Goal: Task Accomplishment & Management: Use online tool/utility

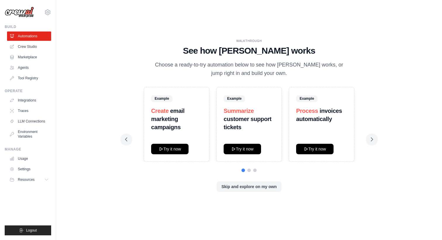
click at [246, 55] on h1 "See how [PERSON_NAME] works" at bounding box center [249, 51] width 248 height 11
click at [246, 55] on h1 "See how CrewAI works" at bounding box center [249, 51] width 248 height 11
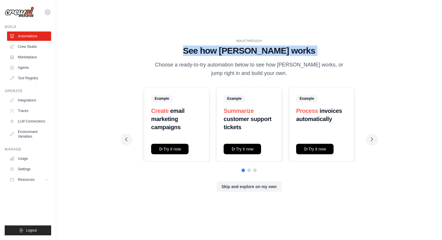
click at [255, 55] on h1 "See how CrewAI works" at bounding box center [249, 51] width 248 height 11
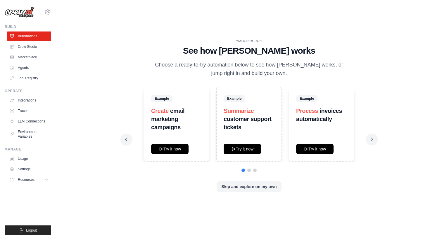
click at [215, 56] on div "WALKTHROUGH See how CrewAI works Choose a ready-to-try automation below to see …" at bounding box center [249, 58] width 248 height 39
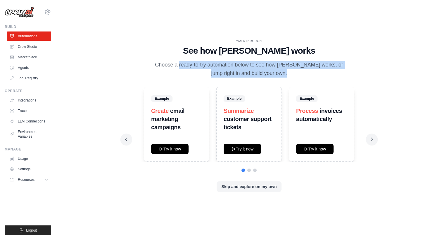
click at [223, 66] on p "Choose a ready-to-try automation below to see how [PERSON_NAME] works, or jump …" at bounding box center [249, 69] width 196 height 17
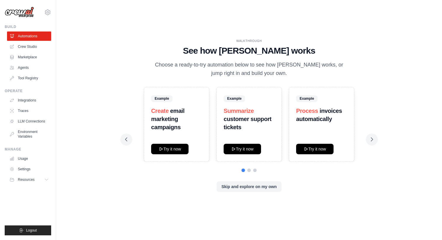
click at [237, 68] on p "Choose a ready-to-try automation below to see how [PERSON_NAME] works, or jump …" at bounding box center [249, 69] width 196 height 17
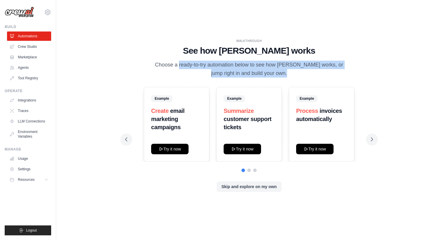
click at [237, 68] on p "Choose a ready-to-try automation below to see how [PERSON_NAME] works, or jump …" at bounding box center [249, 69] width 196 height 17
click at [240, 74] on p "Choose a ready-to-try automation below to see how [PERSON_NAME] works, or jump …" at bounding box center [249, 69] width 196 height 17
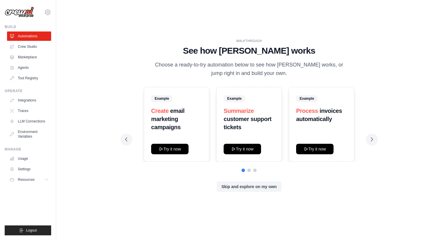
click at [240, 74] on p "Choose a ready-to-try automation below to see how [PERSON_NAME] works, or jump …" at bounding box center [249, 69] width 196 height 17
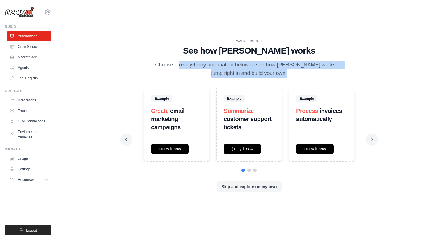
click at [244, 74] on p "Choose a ready-to-try automation below to see how [PERSON_NAME] works, or jump …" at bounding box center [249, 69] width 196 height 17
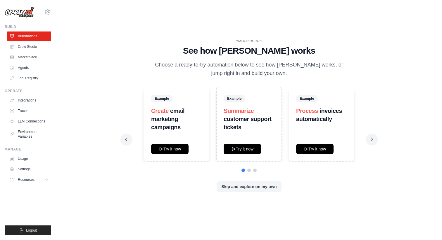
click at [242, 121] on strong "customer support tickets" at bounding box center [247, 123] width 48 height 15
click at [242, 125] on h3 "Summarize customer support tickets" at bounding box center [248, 119] width 51 height 25
click at [306, 114] on h3 "Process invoices automatically" at bounding box center [321, 115] width 51 height 16
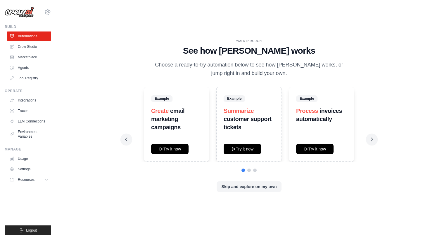
click at [306, 114] on h3 "Process invoices automatically" at bounding box center [321, 115] width 51 height 16
click at [307, 118] on strong "invoices automatically" at bounding box center [319, 115] width 46 height 15
click at [32, 47] on link "Crew Studio" at bounding box center [30, 46] width 44 height 9
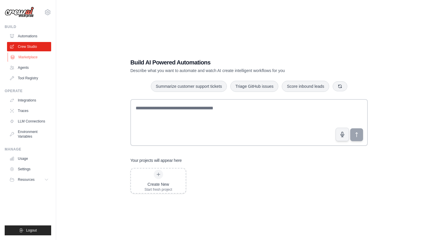
click at [31, 56] on link "Marketplace" at bounding box center [30, 57] width 44 height 9
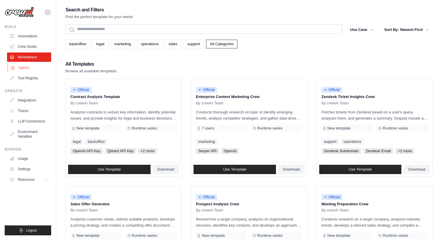
click at [33, 66] on link "Agents" at bounding box center [30, 67] width 44 height 9
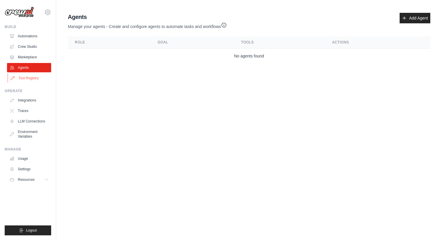
click at [31, 78] on link "Tool Registry" at bounding box center [30, 78] width 44 height 9
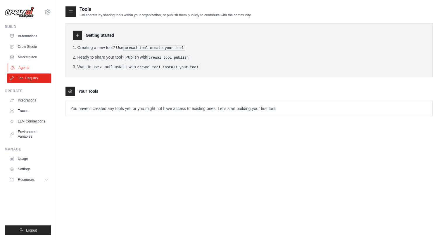
click at [26, 69] on link "Agents" at bounding box center [30, 67] width 44 height 9
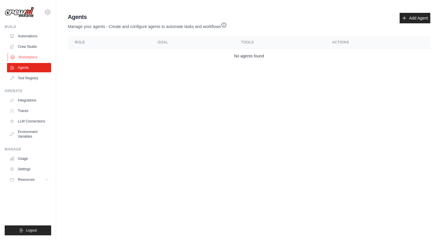
click at [33, 53] on link "Marketplace" at bounding box center [30, 57] width 44 height 9
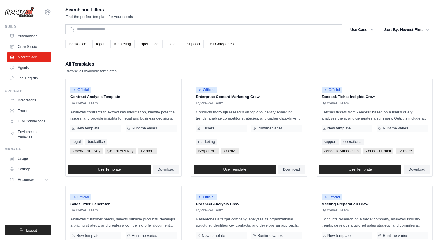
click at [31, 48] on link "Crew Studio" at bounding box center [29, 46] width 44 height 9
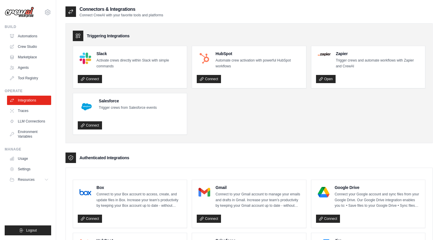
click at [29, 101] on link "Integrations" at bounding box center [29, 100] width 44 height 9
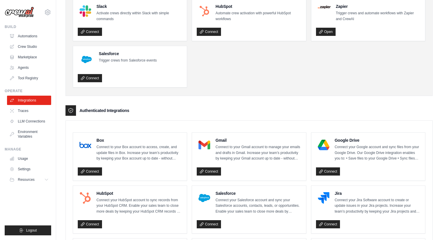
scroll to position [44, 0]
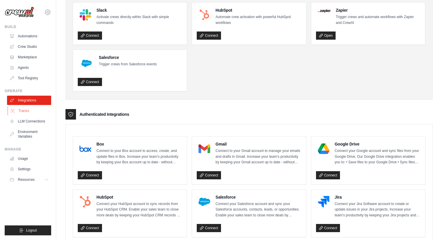
click at [17, 111] on link "Traces" at bounding box center [30, 110] width 44 height 9
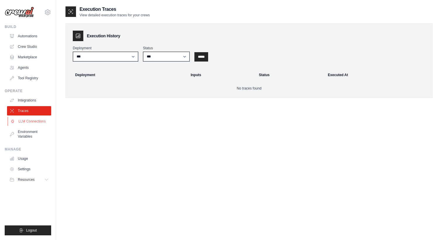
click at [26, 118] on link "LLM Connections" at bounding box center [30, 121] width 44 height 9
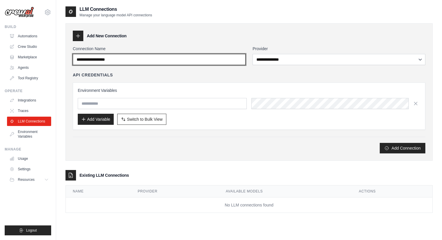
click at [152, 64] on input "Connection Name" at bounding box center [159, 59] width 173 height 11
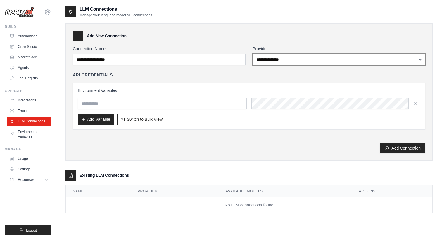
click at [274, 62] on select "**********" at bounding box center [338, 59] width 173 height 11
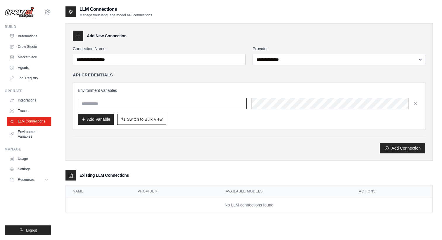
click at [132, 99] on input "text" at bounding box center [162, 103] width 169 height 11
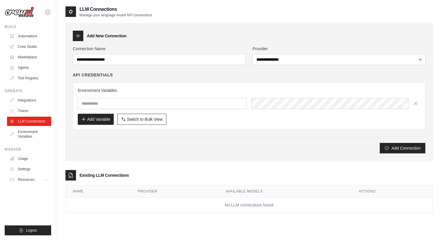
click at [188, 117] on div "Add Variable Switch to Bulk View Switch to Table View" at bounding box center [249, 119] width 342 height 11
click at [197, 86] on div "Environment Variables Add Variable Switch to Bulk View Switch to Table View" at bounding box center [249, 106] width 352 height 47
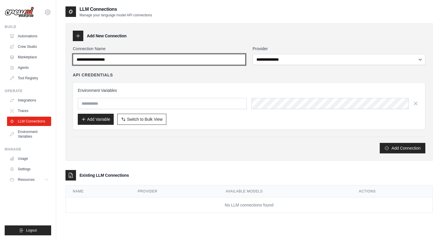
click at [126, 60] on input "Connection Name" at bounding box center [159, 59] width 173 height 11
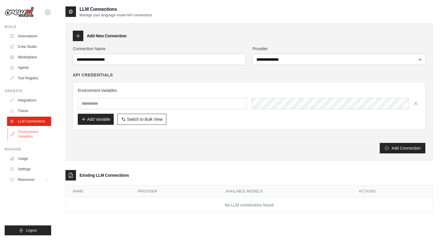
click at [27, 131] on link "Environment Variables" at bounding box center [30, 134] width 44 height 14
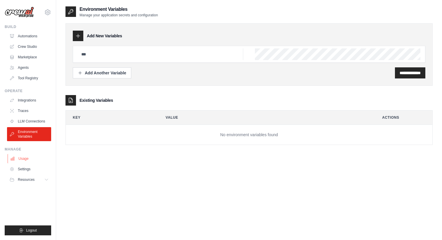
click at [24, 158] on link "Usage" at bounding box center [30, 158] width 44 height 9
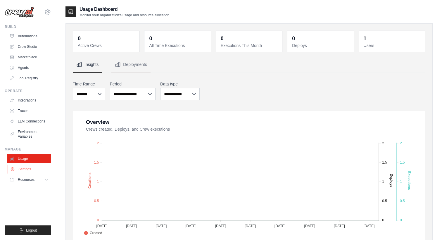
click at [26, 168] on link "Settings" at bounding box center [30, 169] width 44 height 9
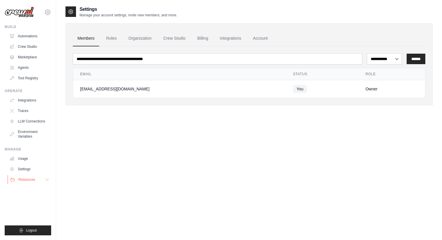
click at [29, 179] on span "Resources" at bounding box center [26, 180] width 17 height 5
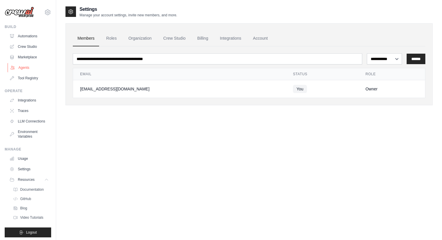
click at [28, 69] on link "Agents" at bounding box center [30, 67] width 44 height 9
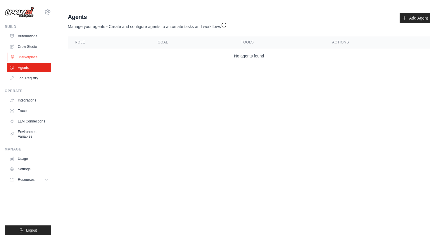
click at [29, 60] on link "Marketplace" at bounding box center [30, 57] width 44 height 9
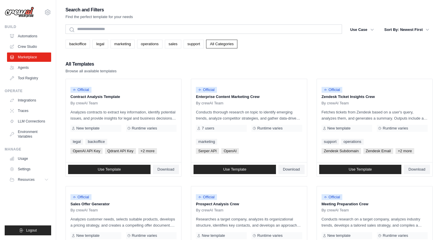
click at [29, 45] on link "Crew Studio" at bounding box center [29, 46] width 44 height 9
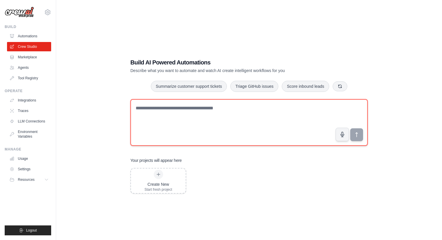
click at [175, 116] on textarea at bounding box center [248, 122] width 237 height 47
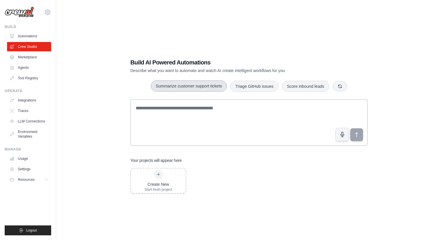
click at [195, 82] on button "Summarize customer support tickets" at bounding box center [189, 86] width 76 height 11
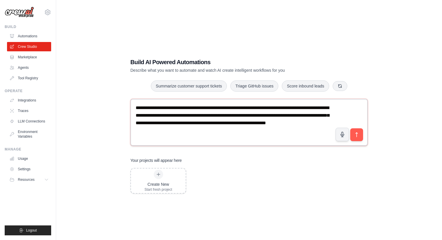
click at [239, 133] on textarea "**********" at bounding box center [248, 122] width 237 height 47
type textarea "**********"
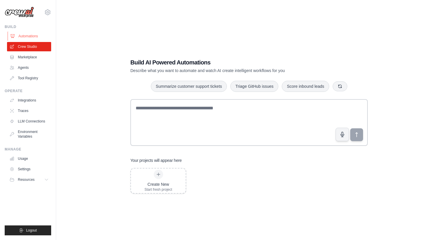
click at [29, 35] on link "Automations" at bounding box center [30, 36] width 44 height 9
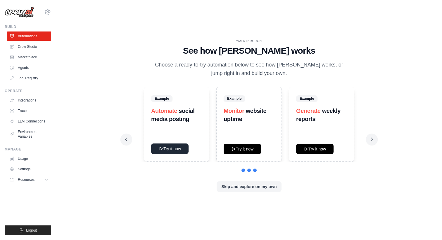
click at [171, 149] on button "Try it now" at bounding box center [169, 149] width 37 height 11
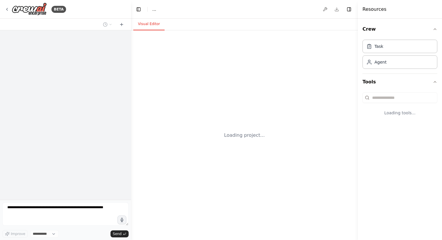
select select "****"
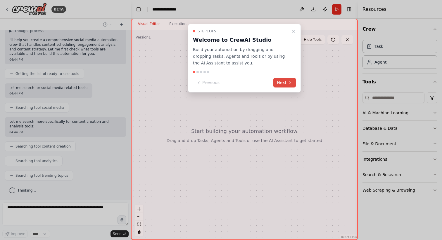
scroll to position [58, 0]
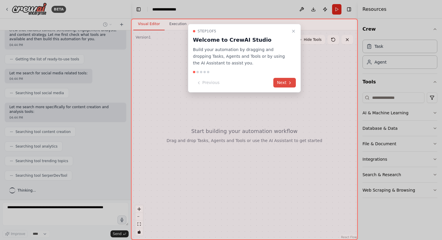
click at [286, 81] on button "Next" at bounding box center [284, 83] width 22 height 10
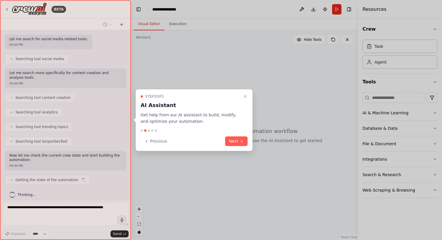
scroll to position [96, 0]
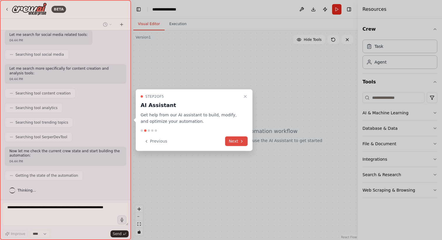
click at [242, 139] on icon at bounding box center [241, 141] width 5 height 5
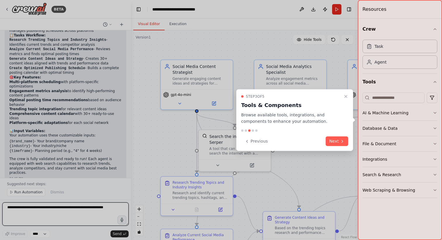
scroll to position [501, 0]
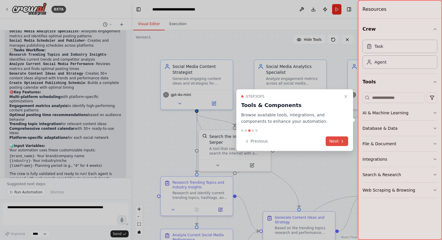
click at [342, 137] on button "Next" at bounding box center [336, 142] width 22 height 10
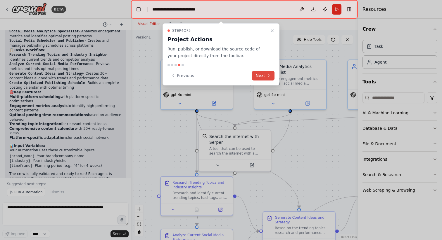
click at [267, 73] on icon at bounding box center [268, 75] width 5 height 5
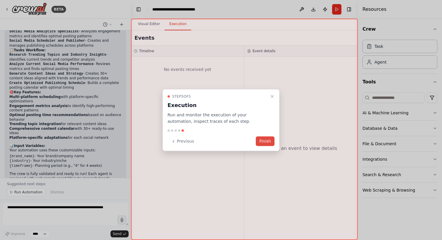
click at [268, 140] on button "Finish" at bounding box center [265, 142] width 19 height 10
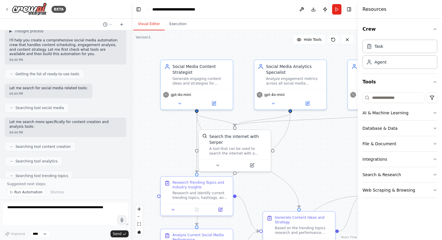
scroll to position [0, 0]
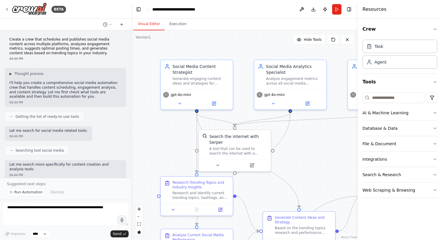
click at [62, 46] on p "Create a crew that schedules and publishes social media content across multiple…" at bounding box center [65, 46] width 112 height 18
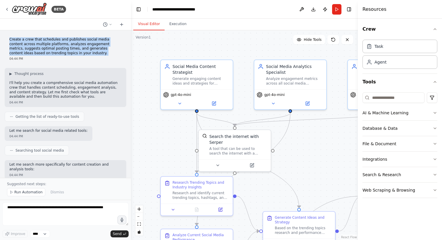
click at [68, 50] on p "Create a crew that schedules and publishes social media content across multiple…" at bounding box center [65, 46] width 112 height 18
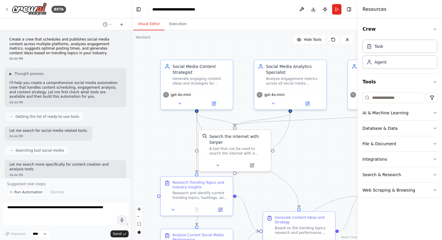
click at [68, 50] on p "Create a crew that schedules and publishes social media content across multiple…" at bounding box center [65, 46] width 112 height 18
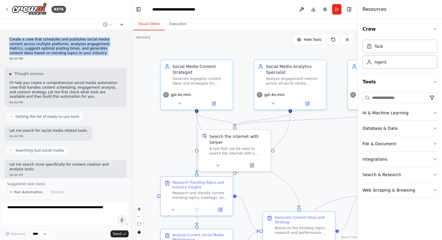
click at [72, 53] on p "Create a crew that schedules and publishes social media content across multiple…" at bounding box center [65, 46] width 112 height 18
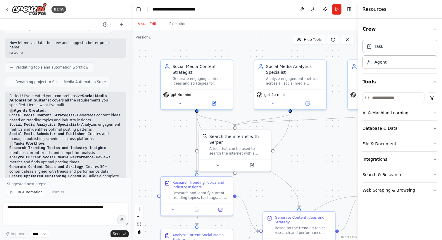
scroll to position [501, 0]
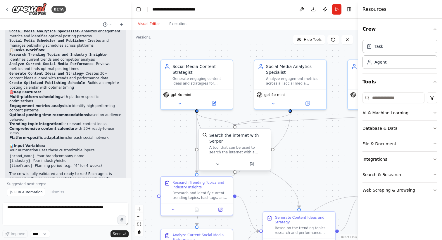
click at [232, 146] on div "A tool that can be used to search the internet with a search_query. Supports di…" at bounding box center [238, 149] width 58 height 9
click at [216, 87] on div "Social Media Content Strategist Generate engaging content ideas and strategies …" at bounding box center [197, 73] width 72 height 29
click at [269, 90] on div "gpt-4o-mini" at bounding box center [290, 98] width 72 height 20
click at [244, 48] on div ".deletable-edge-delete-btn { width: 20px; height: 20px; border: 0px solid #ffff…" at bounding box center [244, 135] width 227 height 210
click at [136, 8] on button "Toggle Left Sidebar" at bounding box center [138, 9] width 8 height 8
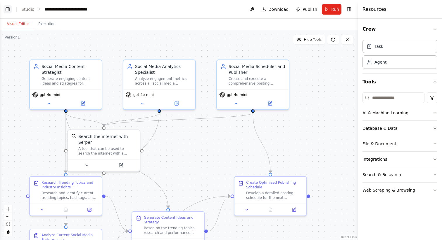
click at [10, 8] on button "Toggle Left Sidebar" at bounding box center [8, 9] width 8 height 8
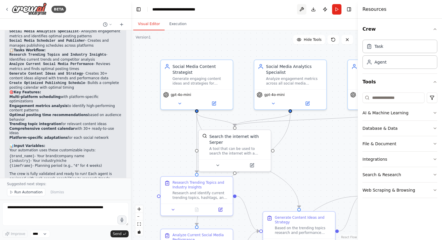
click at [301, 8] on button at bounding box center [301, 9] width 9 height 11
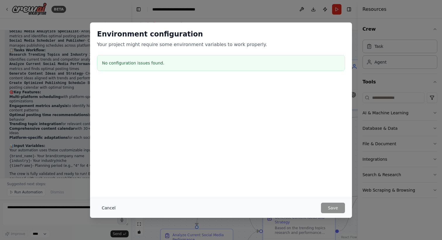
click at [110, 207] on button "Cancel" at bounding box center [108, 208] width 23 height 11
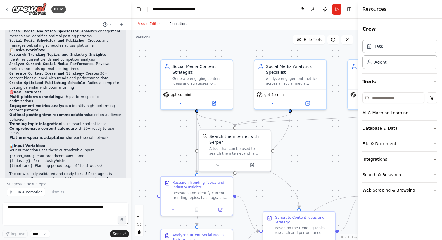
click at [185, 27] on button "Execution" at bounding box center [177, 24] width 27 height 12
click at [146, 25] on button "Visual Editor" at bounding box center [148, 24] width 31 height 12
click at [41, 235] on select "****" at bounding box center [40, 234] width 20 height 8
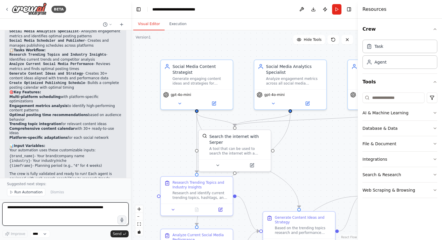
click at [65, 209] on textarea at bounding box center [65, 214] width 126 height 23
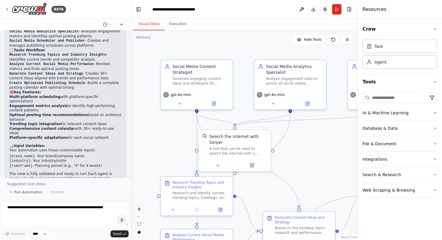
click at [157, 136] on div ".deletable-edge-delete-btn { width: 20px; height: 20px; border: 0px solid #ffff…" at bounding box center [244, 135] width 227 height 210
click at [394, 114] on button "AI & Machine Learning" at bounding box center [399, 112] width 75 height 15
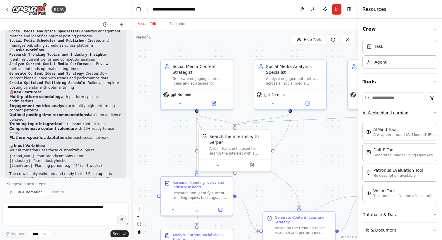
click at [397, 113] on button "AI & Machine Learning" at bounding box center [399, 112] width 75 height 15
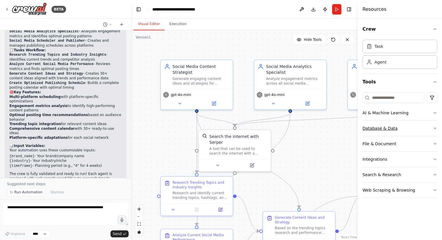
click at [396, 132] on button "Database & Data" at bounding box center [399, 128] width 75 height 15
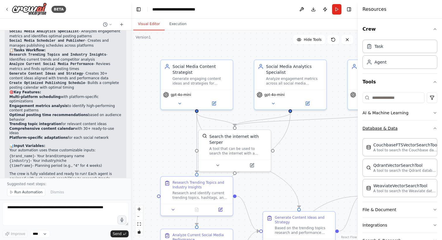
click at [394, 130] on button "Database & Data" at bounding box center [399, 128] width 75 height 15
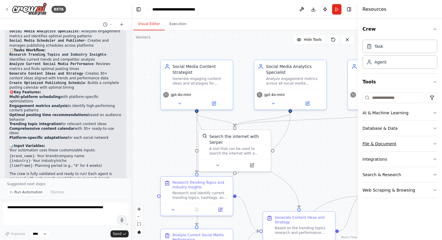
click at [395, 145] on button "File & Document" at bounding box center [399, 143] width 75 height 15
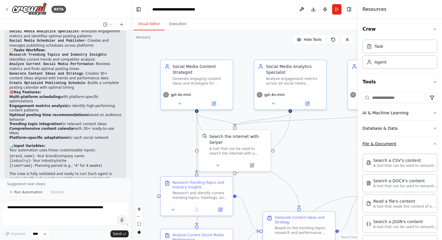
click at [394, 144] on button "File & Document" at bounding box center [399, 143] width 75 height 15
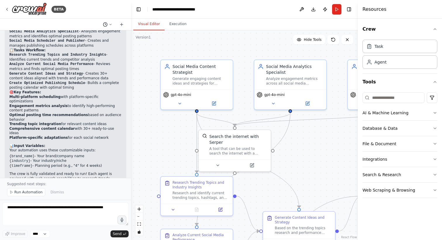
click at [111, 24] on icon at bounding box center [111, 24] width 2 height 1
click at [111, 24] on div at bounding box center [65, 120] width 131 height 240
click at [111, 24] on icon at bounding box center [111, 24] width 2 height 1
click at [154, 52] on div ".deletable-edge-delete-btn { width: 20px; height: 20px; border: 0px solid #ffff…" at bounding box center [244, 135] width 227 height 210
click at [199, 137] on div "Search the internet with Serper A tool that can be used to search the internet …" at bounding box center [235, 143] width 72 height 29
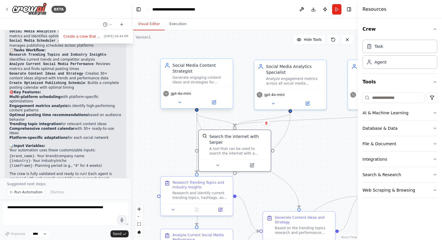
click at [202, 92] on div "gpt-4o-mini" at bounding box center [196, 94] width 67 height 6
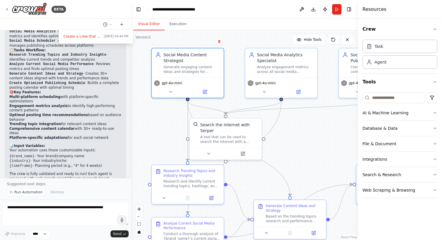
drag, startPoint x: 241, startPoint y: 98, endPoint x: 232, endPoint y: 87, distance: 14.8
click at [232, 87] on div ".deletable-edge-delete-btn { width: 20px; height: 20px; border: 0px solid #ffff…" at bounding box center [244, 135] width 227 height 210
click at [229, 136] on div "A tool that can be used to search the internet with a search_query. Supports di…" at bounding box center [229, 138] width 58 height 9
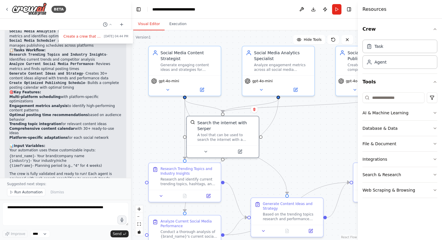
drag, startPoint x: 310, startPoint y: 127, endPoint x: 302, endPoint y: 123, distance: 9.2
click at [302, 123] on div ".deletable-edge-delete-btn { width: 20px; height: 20px; border: 0px solid #ffff…" at bounding box center [244, 135] width 227 height 210
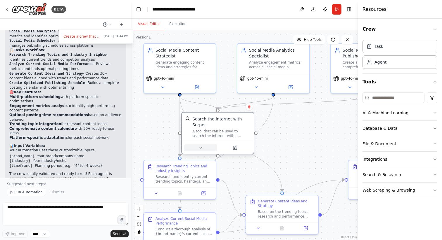
click at [203, 146] on button at bounding box center [200, 148] width 33 height 7
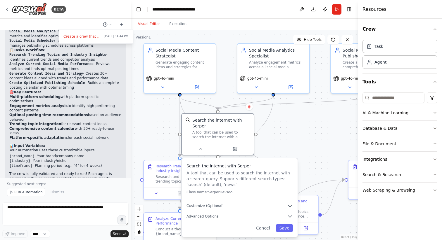
click at [282, 129] on div ".deletable-edge-delete-btn { width: 20px; height: 20px; border: 0px solid #ffff…" at bounding box center [244, 135] width 227 height 210
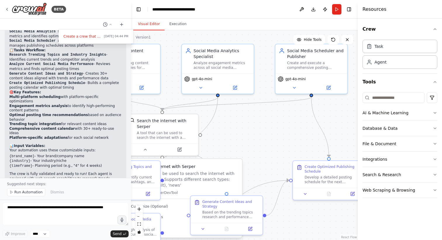
drag, startPoint x: 302, startPoint y: 126, endPoint x: 247, endPoint y: 126, distance: 55.5
click at [247, 126] on div ".deletable-edge-delete-btn { width: 20px; height: 20px; border: 0px solid #ffff…" at bounding box center [244, 135] width 227 height 210
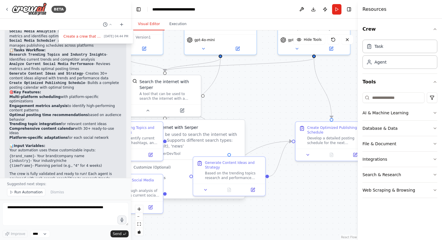
drag, startPoint x: 266, startPoint y: 113, endPoint x: 273, endPoint y: 74, distance: 40.0
click at [273, 74] on div ".deletable-edge-delete-btn { width: 20px; height: 20px; border: 0px solid #ffff…" at bounding box center [244, 135] width 227 height 210
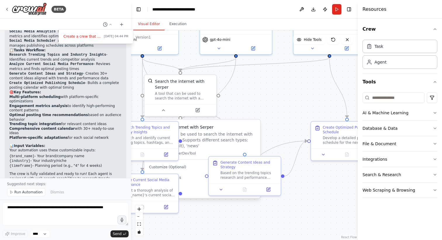
drag, startPoint x: 263, startPoint y: 101, endPoint x: 297, endPoint y: 101, distance: 33.6
click at [297, 101] on div ".deletable-edge-delete-btn { width: 20px; height: 20px; border: 0px solid #ffff…" at bounding box center [244, 135] width 227 height 210
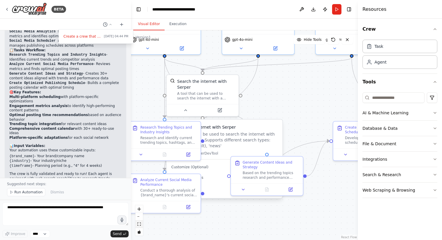
click at [140, 224] on icon "fit view" at bounding box center [139, 224] width 4 height 3
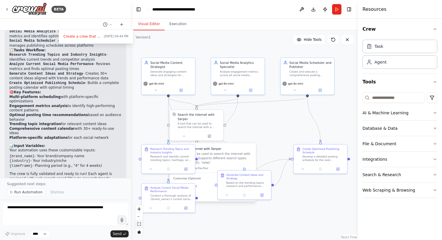
click at [140, 224] on icon "fit view" at bounding box center [139, 224] width 4 height 3
click at [4, 8] on div at bounding box center [65, 120] width 131 height 240
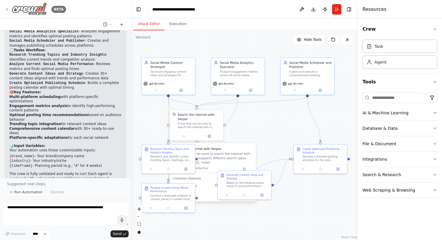
click at [8, 8] on icon at bounding box center [7, 9] width 5 height 5
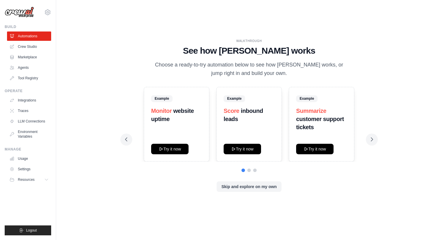
click at [240, 54] on h1 "See how [PERSON_NAME] works" at bounding box center [249, 51] width 248 height 11
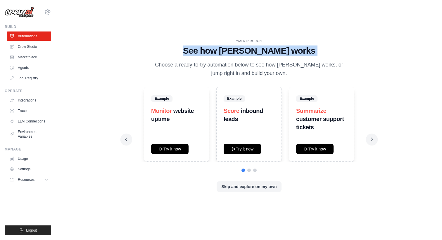
click at [241, 65] on p "Choose a ready-to-try automation below to see how [PERSON_NAME] works, or jump …" at bounding box center [249, 69] width 196 height 17
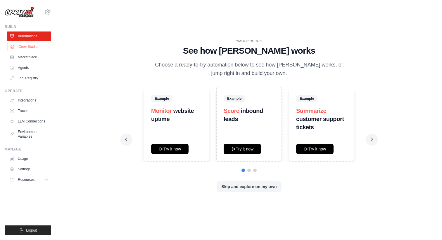
click at [27, 46] on link "Crew Studio" at bounding box center [30, 46] width 44 height 9
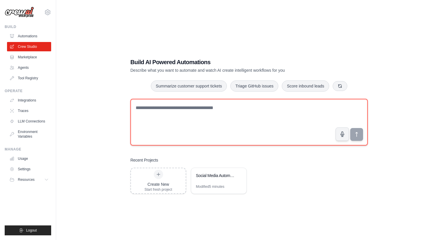
click at [187, 124] on textarea at bounding box center [248, 122] width 237 height 47
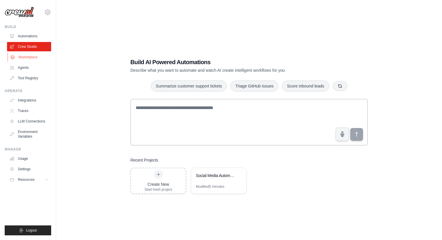
click at [27, 55] on link "Marketplace" at bounding box center [30, 57] width 44 height 9
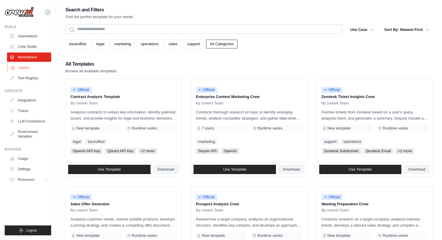
click at [26, 68] on link "Agents" at bounding box center [30, 67] width 44 height 9
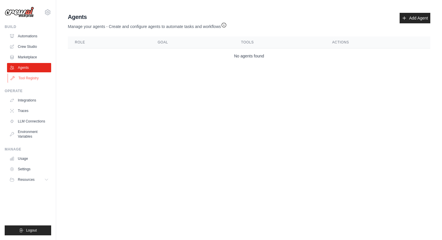
click at [25, 75] on link "Tool Registry" at bounding box center [30, 78] width 44 height 9
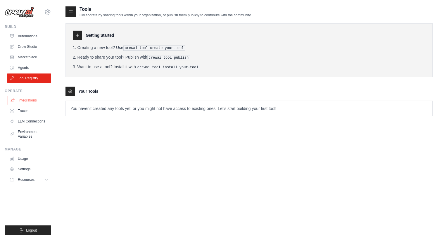
click at [25, 100] on link "Integrations" at bounding box center [30, 100] width 44 height 9
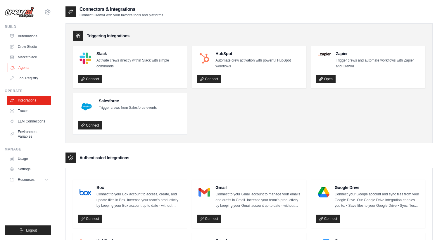
click at [25, 66] on link "Agents" at bounding box center [30, 67] width 44 height 9
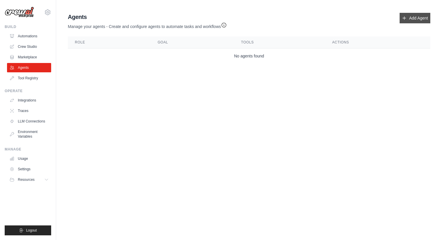
click at [407, 19] on link "Add Agent" at bounding box center [414, 18] width 31 height 11
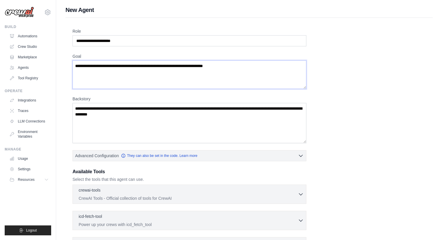
click at [141, 74] on textarea "Goal" at bounding box center [189, 74] width 234 height 29
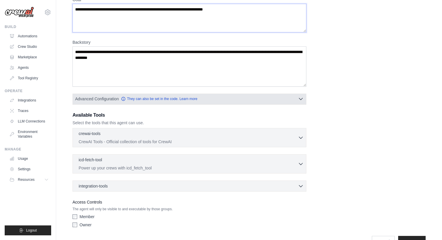
scroll to position [73, 0]
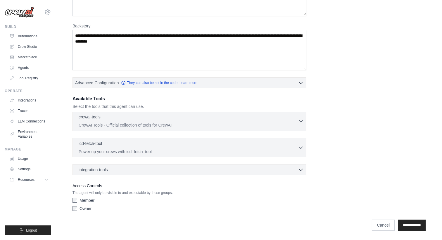
click at [183, 125] on p "CrewAI Tools - Official collection of tools for CrewAI" at bounding box center [188, 125] width 219 height 6
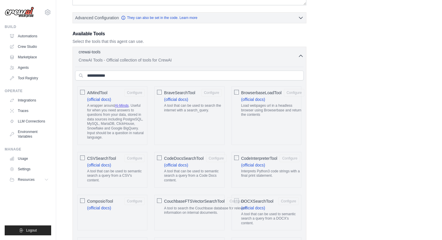
scroll to position [186, 0]
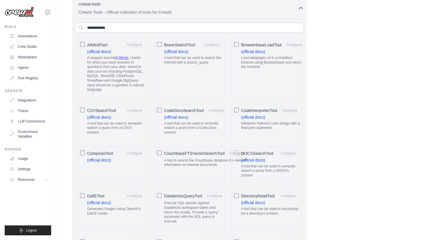
click at [300, 7] on icon "button" at bounding box center [301, 8] width 4 height 2
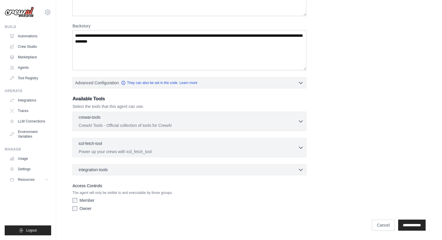
click at [139, 180] on div "Role Goal [GEOGRAPHIC_DATA] Advanced Configuration They can also be set in the …" at bounding box center [248, 84] width 353 height 259
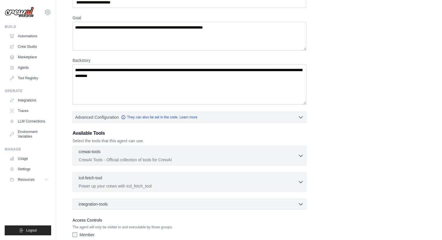
scroll to position [0, 0]
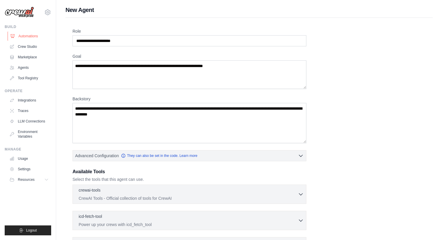
click at [30, 38] on link "Automations" at bounding box center [30, 36] width 44 height 9
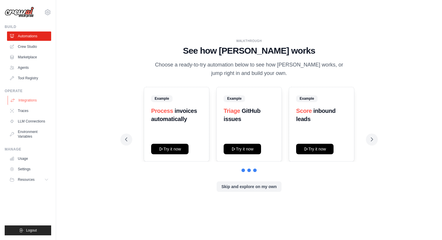
click at [29, 98] on link "Integrations" at bounding box center [30, 100] width 44 height 9
